Goal: Transaction & Acquisition: Purchase product/service

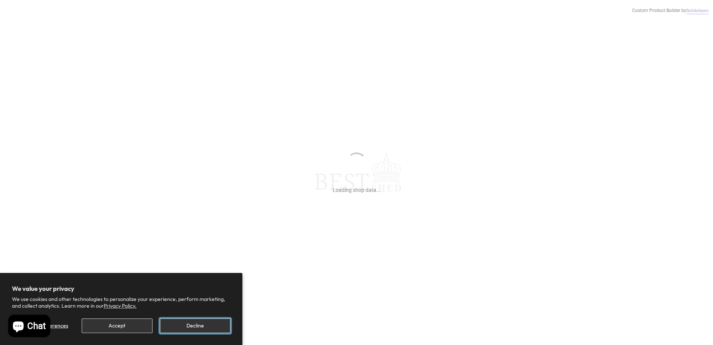
click at [198, 326] on button "Decline" at bounding box center [195, 325] width 71 height 15
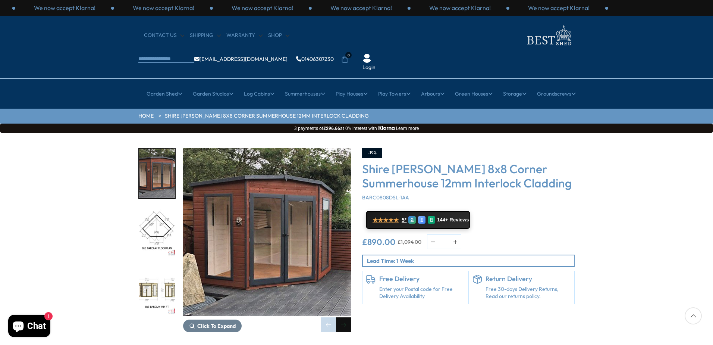
click at [339, 317] on div "Next slide" at bounding box center [343, 324] width 15 height 15
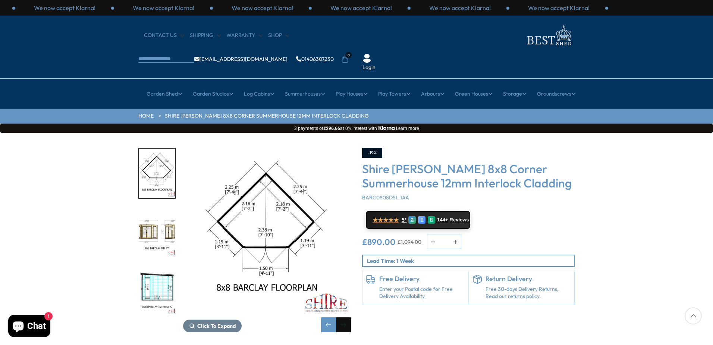
click at [339, 317] on div "Next slide" at bounding box center [343, 324] width 15 height 15
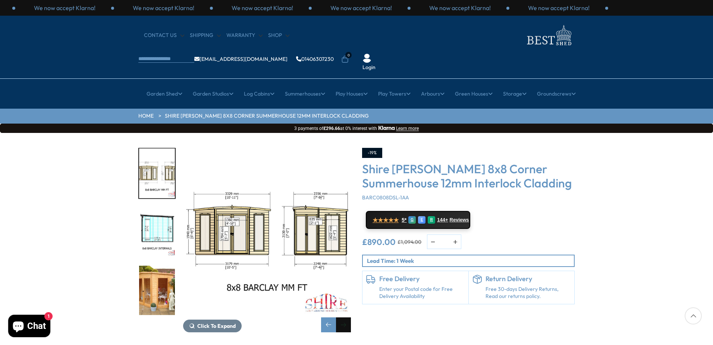
click at [340, 317] on div "Next slide" at bounding box center [343, 324] width 15 height 15
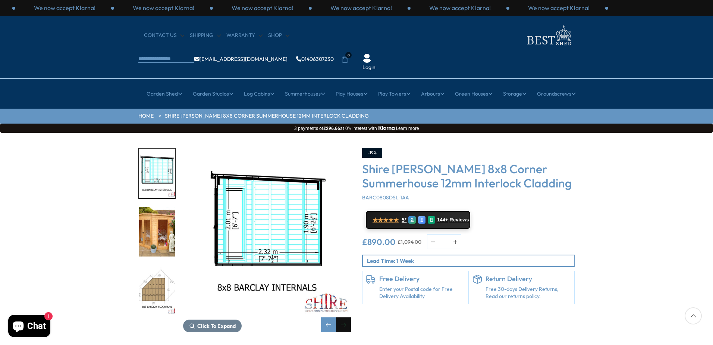
click at [340, 317] on div "Next slide" at bounding box center [343, 324] width 15 height 15
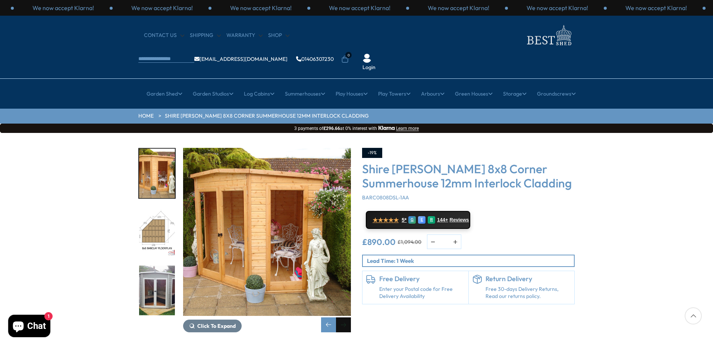
click at [341, 317] on div "Next slide" at bounding box center [343, 324] width 15 height 15
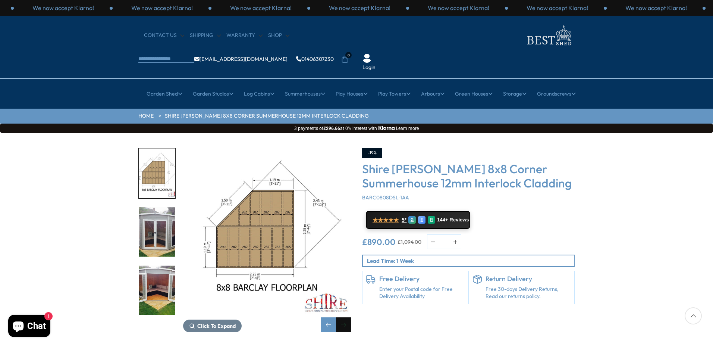
click at [341, 317] on div "Next slide" at bounding box center [343, 324] width 15 height 15
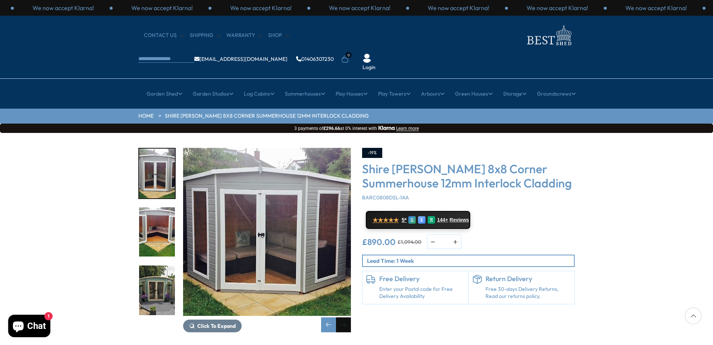
click at [341, 317] on div "Next slide" at bounding box center [343, 324] width 15 height 15
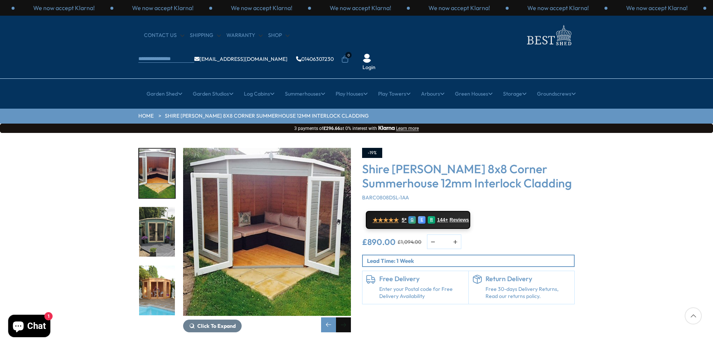
click at [341, 317] on div "Next slide" at bounding box center [343, 324] width 15 height 15
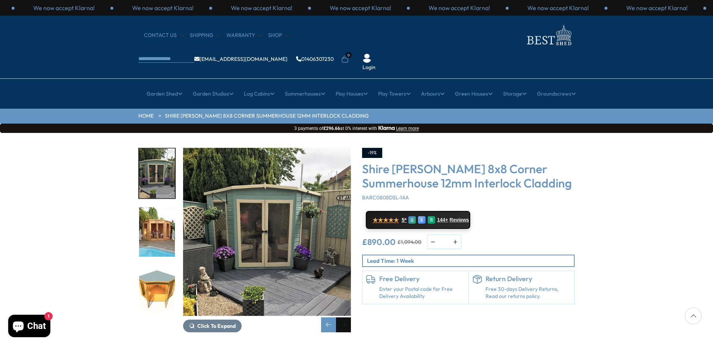
click at [341, 317] on div "Next slide" at bounding box center [343, 324] width 15 height 15
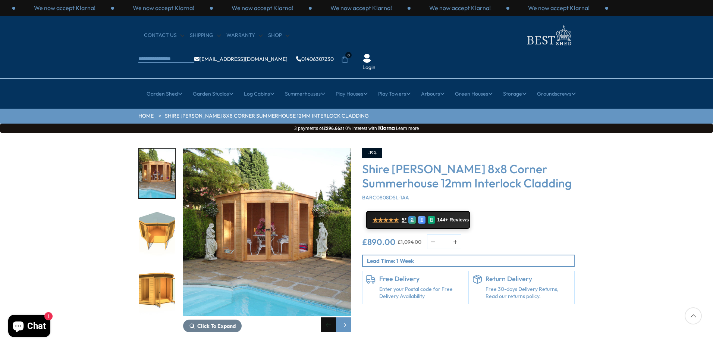
click at [331, 317] on div "Previous slide" at bounding box center [328, 324] width 15 height 15
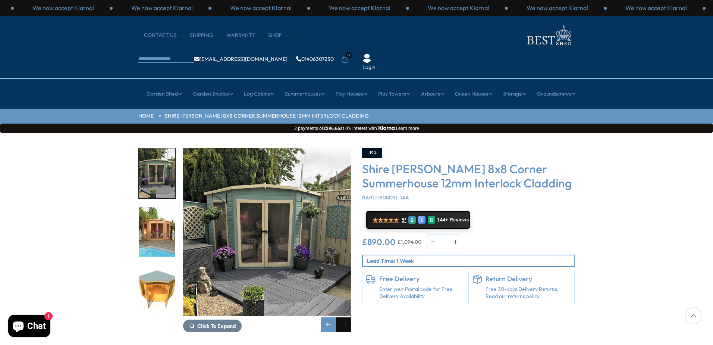
click at [345, 317] on div "Next slide" at bounding box center [343, 324] width 15 height 15
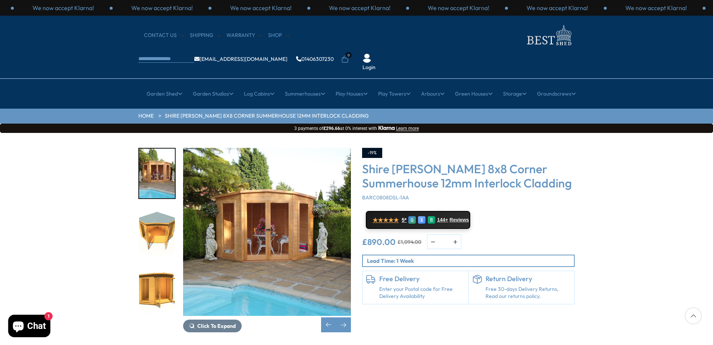
click at [692, 315] on div at bounding box center [693, 315] width 17 height 17
